Goal: Task Accomplishment & Management: Use online tool/utility

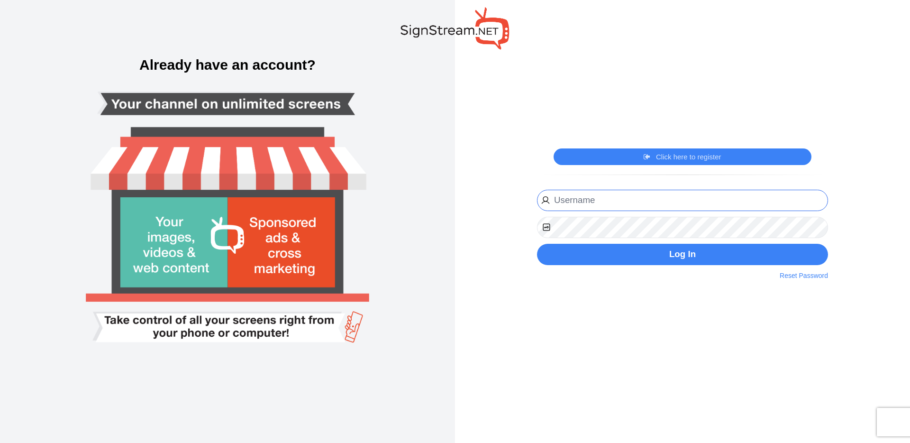
type input "[EMAIL_ADDRESS][DOMAIN_NAME]"
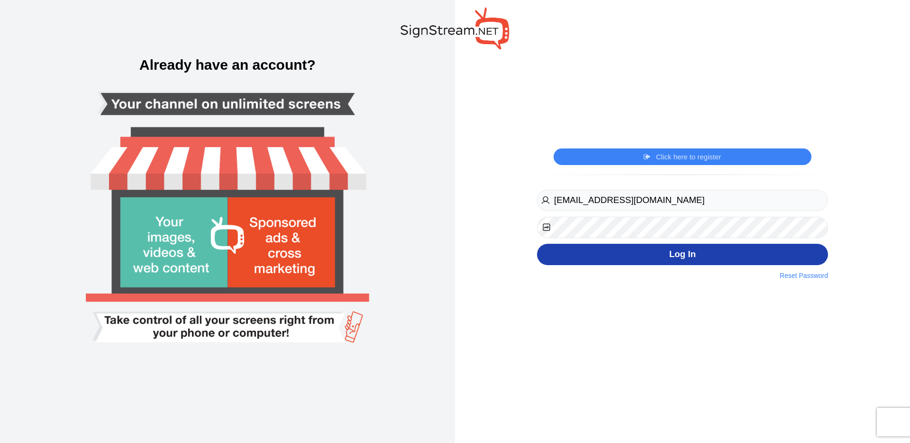
click at [666, 252] on button "Log In" at bounding box center [682, 254] width 291 height 21
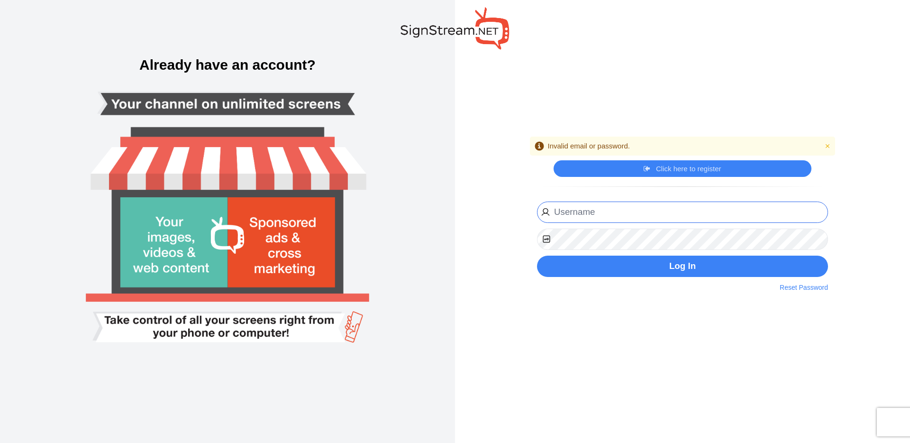
type input "[EMAIL_ADDRESS][DOMAIN_NAME]"
click at [418, 32] on img at bounding box center [455, 28] width 109 height 42
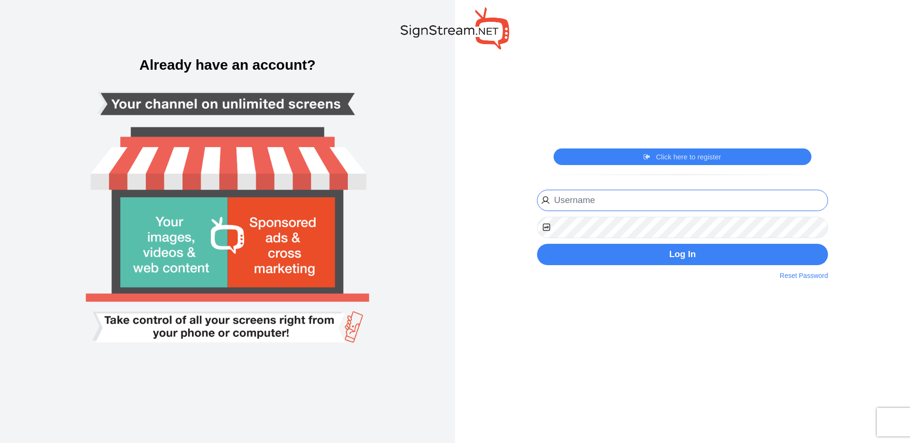
type input "ngosen@gwinnettchamber.org"
click at [813, 275] on link "Reset Password" at bounding box center [804, 276] width 48 height 10
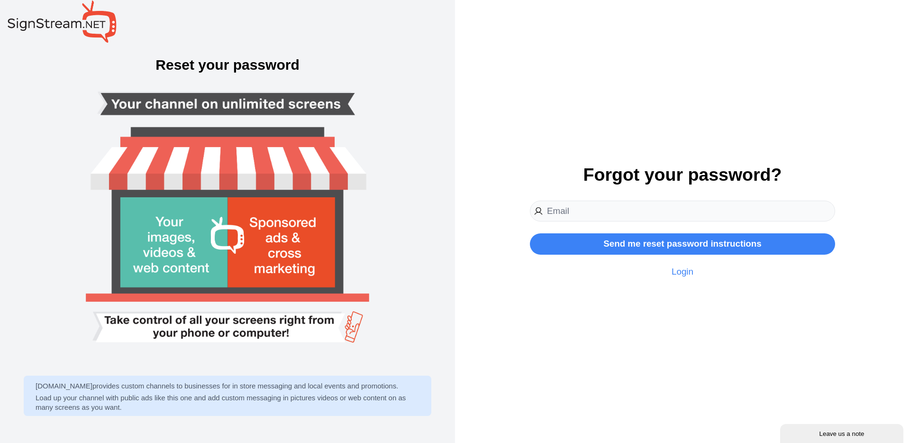
click at [621, 212] on input "email" at bounding box center [682, 211] width 305 height 21
type input "[EMAIL_ADDRESS][DOMAIN_NAME]"
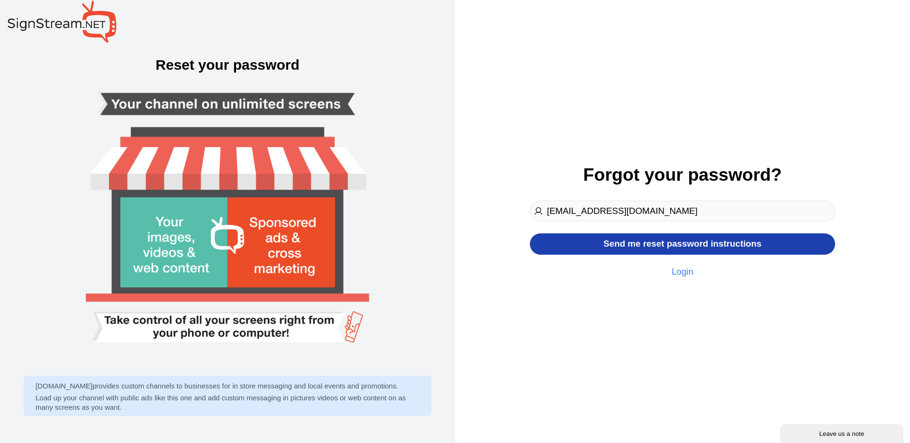
click at [656, 244] on button "Send me reset password instructions" at bounding box center [682, 243] width 305 height 21
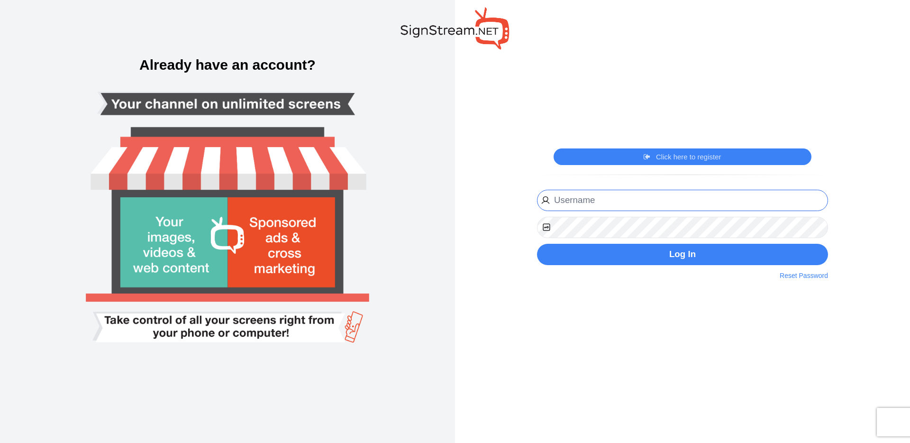
type input "ngosen@gwinnettchamber.org"
click at [412, 28] on img at bounding box center [455, 28] width 109 height 42
type input "ngosen@gwinnettchamber.org"
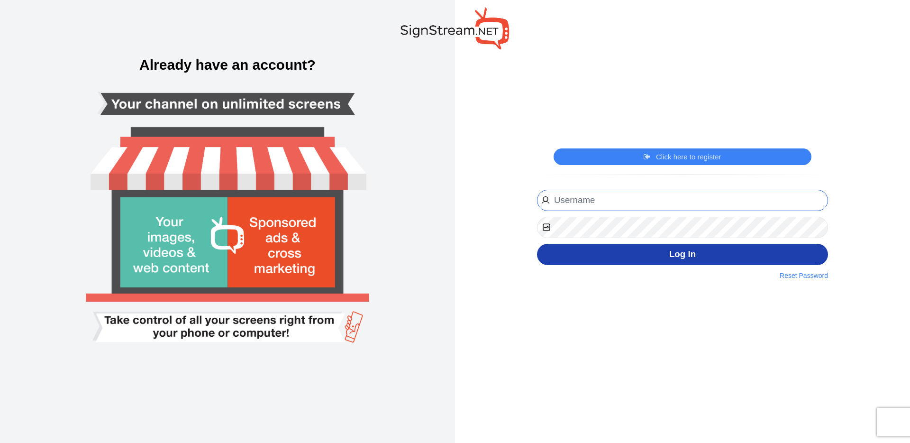
type input "ngosen@gwinnettchamber.org"
click at [670, 254] on button "Log In" at bounding box center [682, 254] width 291 height 21
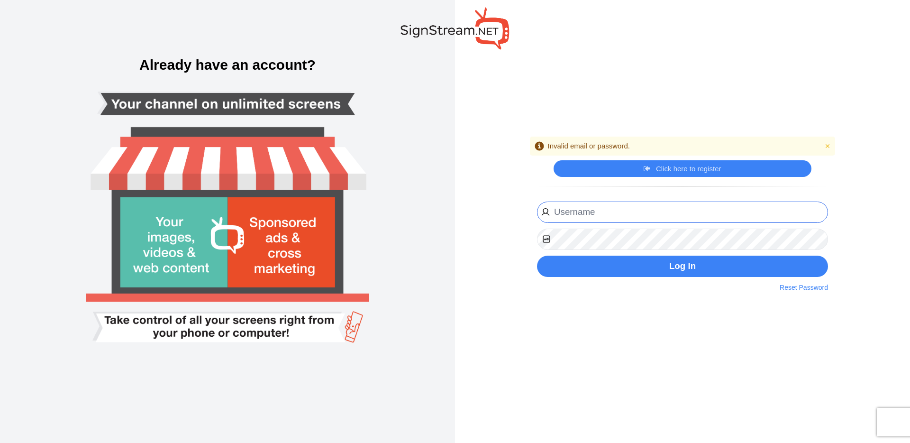
type input "[EMAIL_ADDRESS][DOMAIN_NAME]"
click at [696, 85] on div "Alert Invalid email or password. Close Click here to register Click here to log…" at bounding box center [682, 221] width 455 height 443
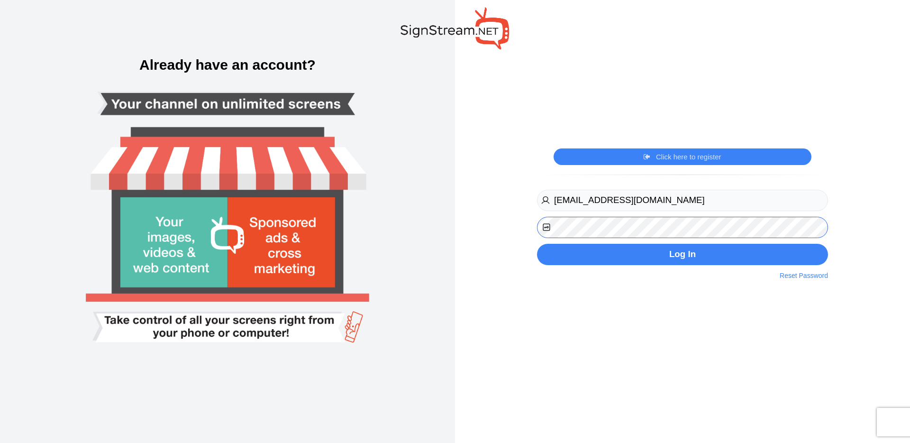
click at [467, 221] on div "Alert Invalid email or password. Close Click here to register Click here to log…" at bounding box center [682, 221] width 455 height 443
click at [575, 103] on div "Alert Invalid email or password. Close Click here to register Click here to log…" at bounding box center [682, 221] width 455 height 443
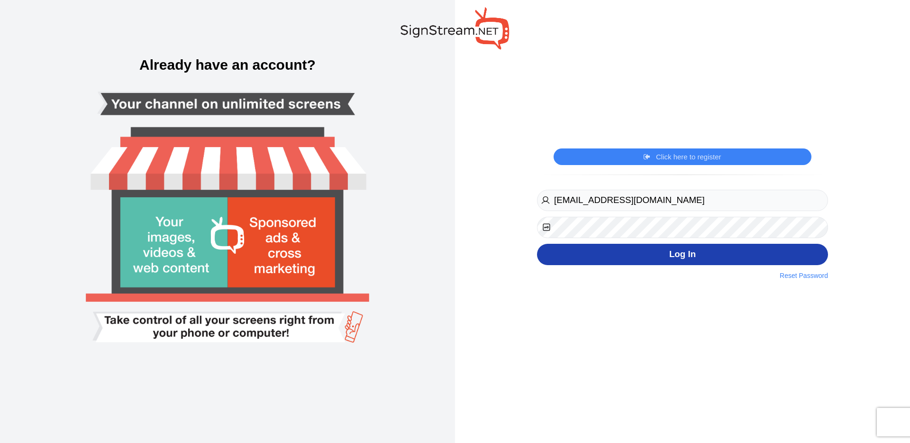
click at [689, 253] on button "Log In" at bounding box center [682, 254] width 291 height 21
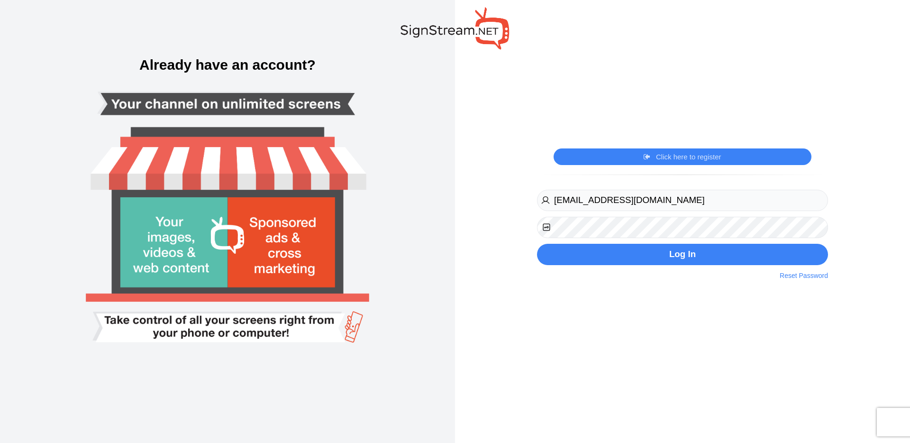
click at [539, 40] on div "Alert Invalid email or password. Close Click here to register Click here to log…" at bounding box center [682, 221] width 455 height 443
click at [507, 34] on img at bounding box center [455, 28] width 109 height 42
click at [860, 204] on div "Alert Invalid email or password. Close Click here to register Click here to log…" at bounding box center [682, 221] width 455 height 443
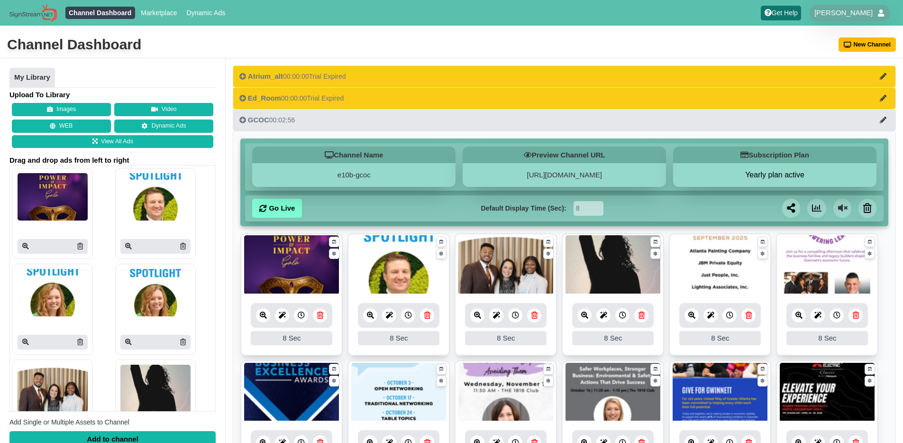
click at [700, 37] on div "Channel Dashboard [GEOGRAPHIC_DATA]" at bounding box center [451, 45] width 903 height 27
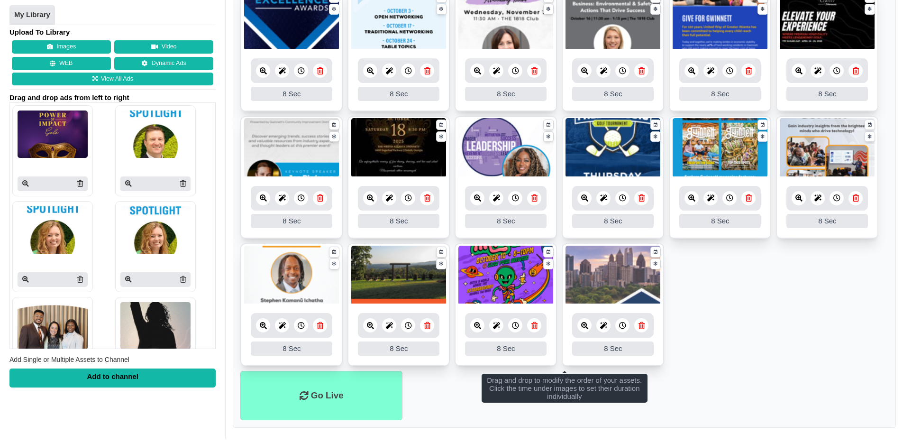
click at [718, 297] on ul "8 8 Sec Fade In Scale In Swirl In Slide In Slide Elliptic Roll In Swing In Save…" at bounding box center [564, 116] width 648 height 509
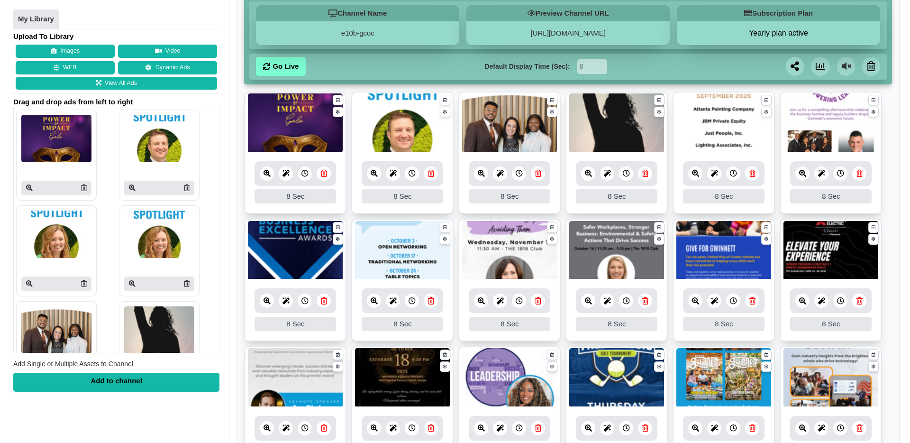
scroll to position [118, 0]
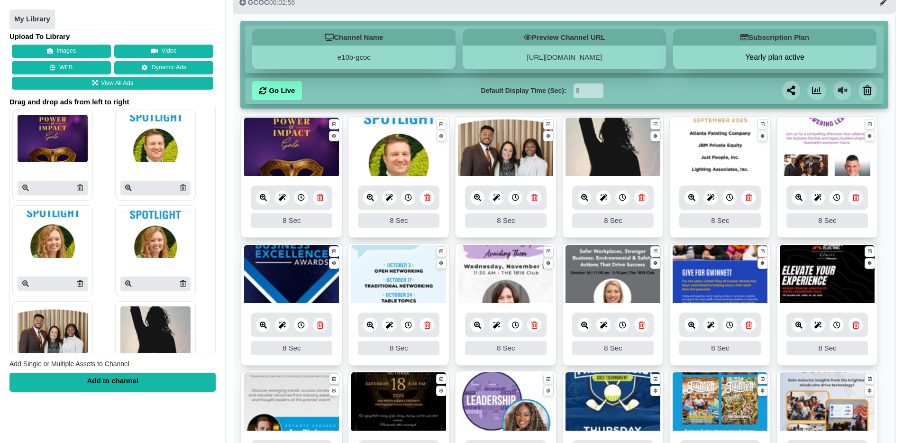
click at [261, 198] on icon at bounding box center [263, 197] width 7 height 7
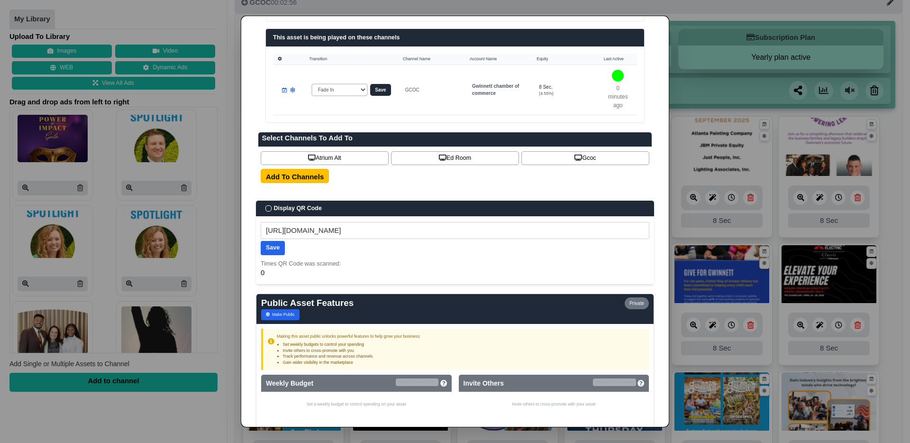
scroll to position [522, 0]
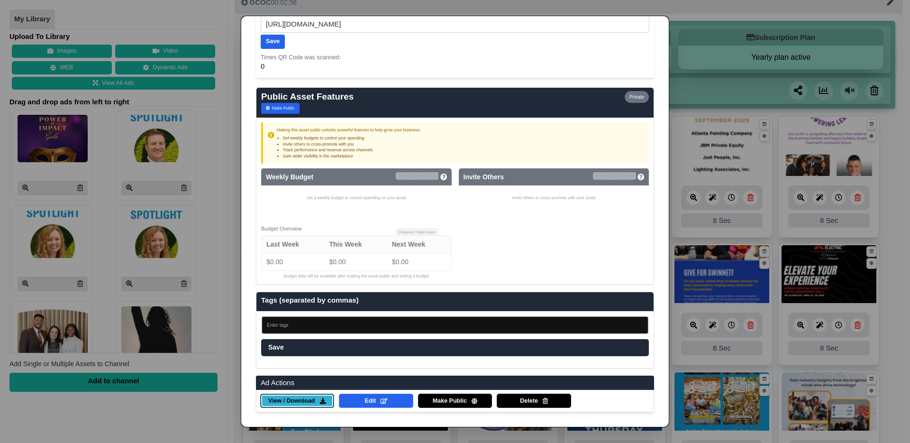
click at [303, 400] on span "View / Download" at bounding box center [291, 401] width 46 height 9
click at [708, 19] on dialog "✕ Ad Management AD Owner Created Updated Gwinnett chamber of commerce [DATE] [D…" at bounding box center [455, 221] width 910 height 443
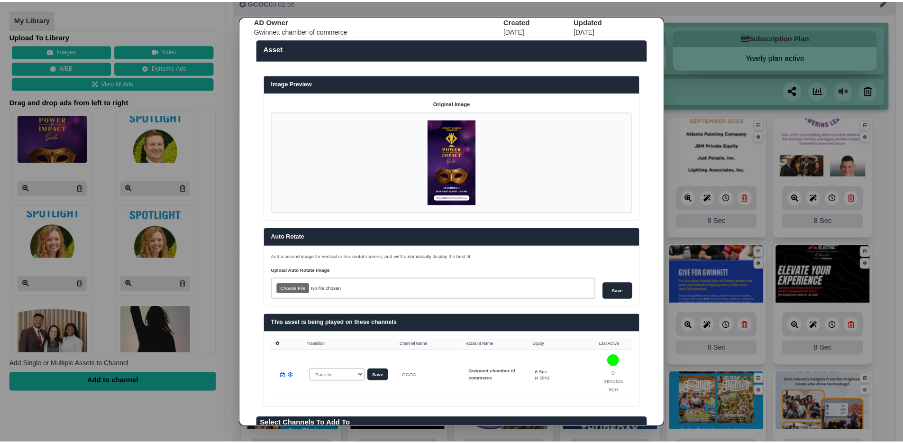
scroll to position [0, 0]
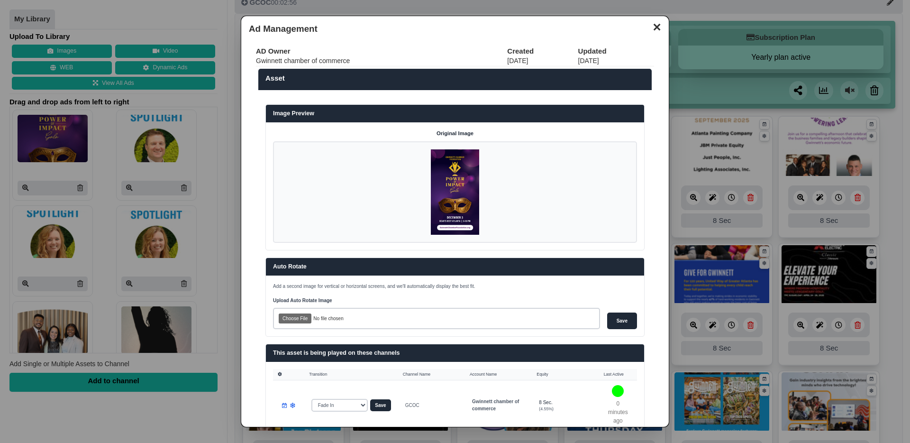
click at [648, 27] on button "✕" at bounding box center [657, 26] width 18 height 14
